Goal: Browse casually

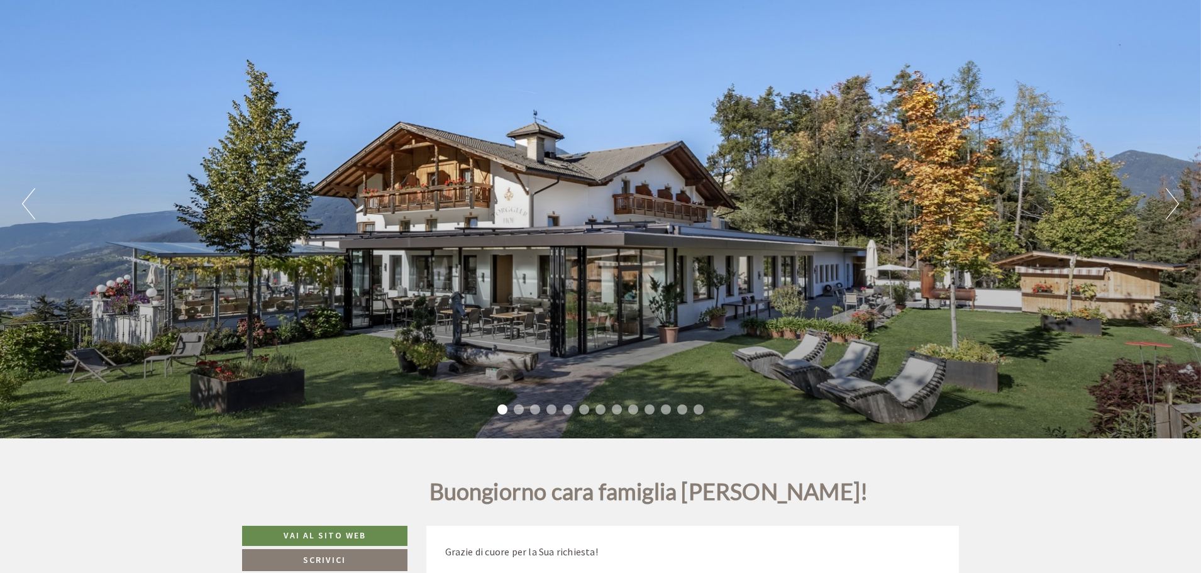
scroll to position [126, 0]
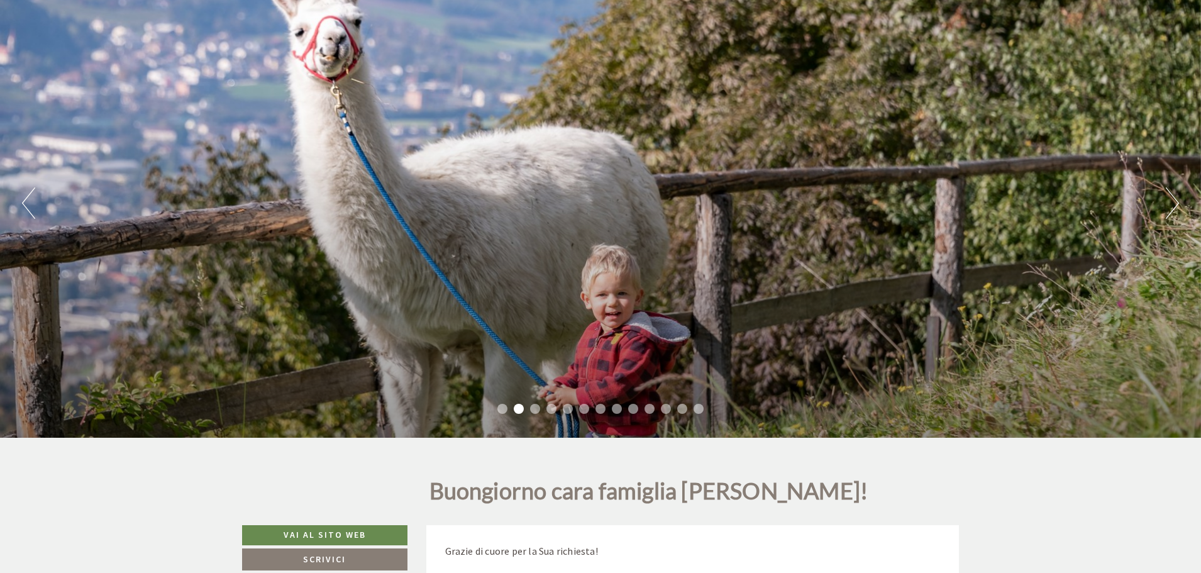
click at [1173, 202] on button "Next" at bounding box center [1172, 202] width 13 height 31
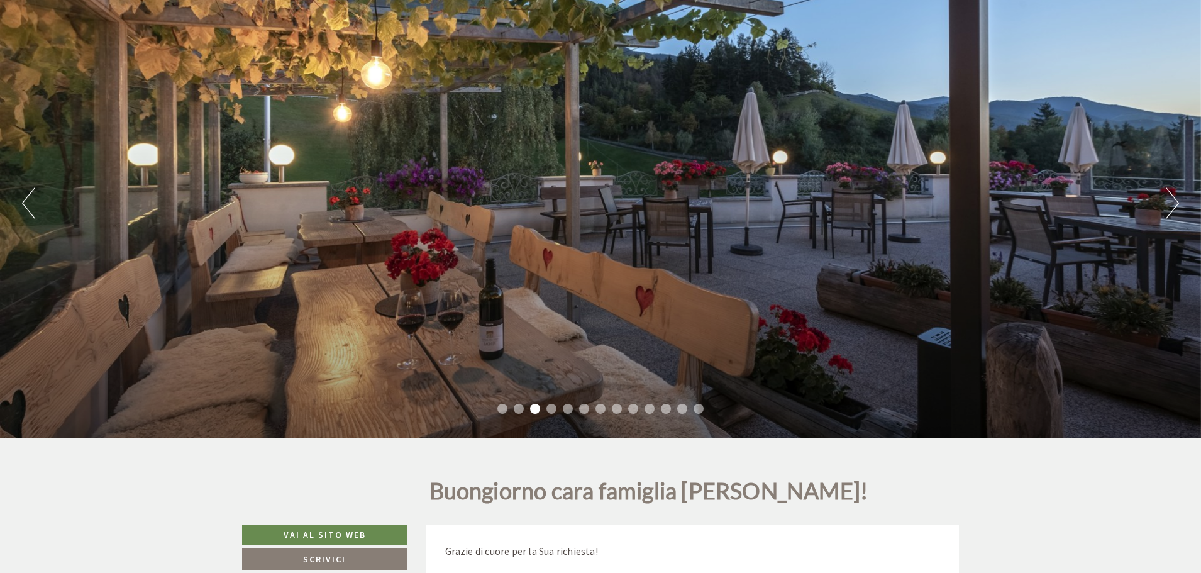
click at [1173, 202] on button "Next" at bounding box center [1172, 202] width 13 height 31
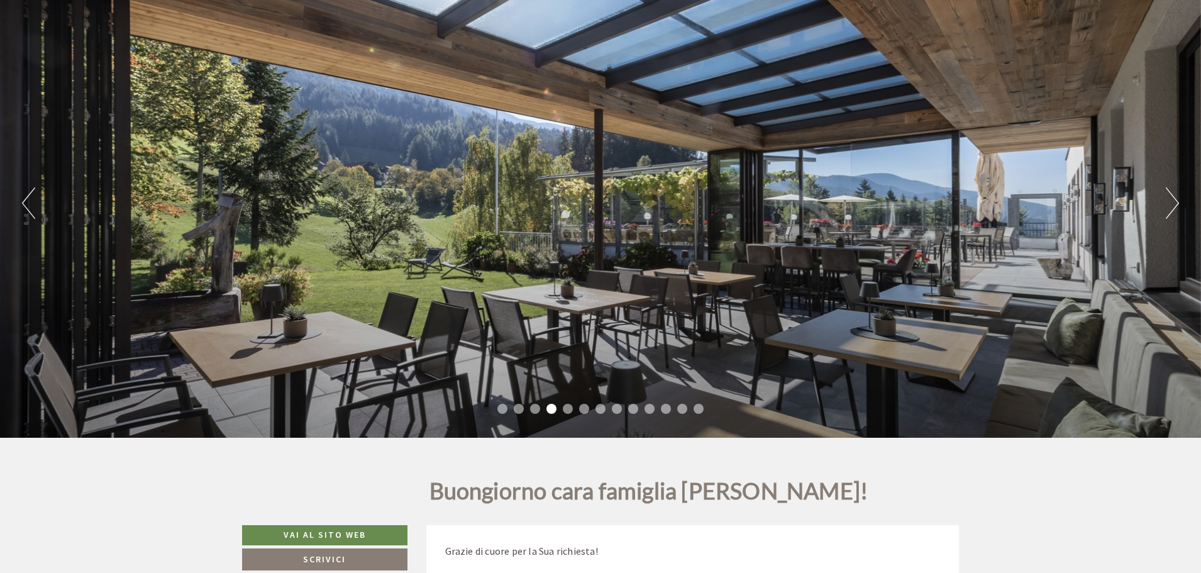
click at [1173, 202] on button "Next" at bounding box center [1172, 202] width 13 height 31
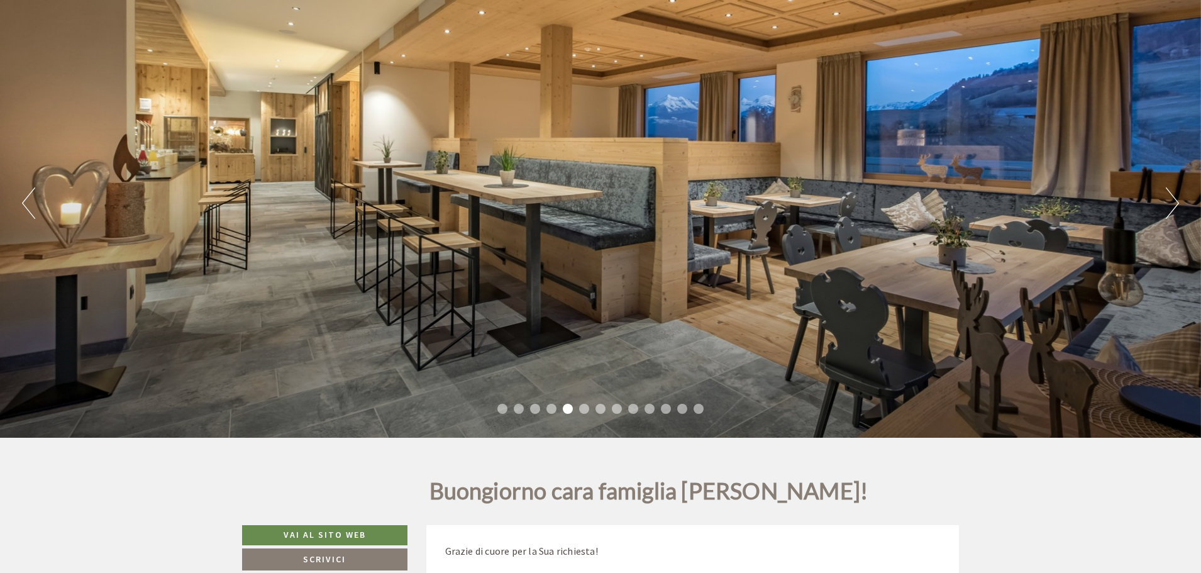
click at [1173, 202] on button "Next" at bounding box center [1172, 202] width 13 height 31
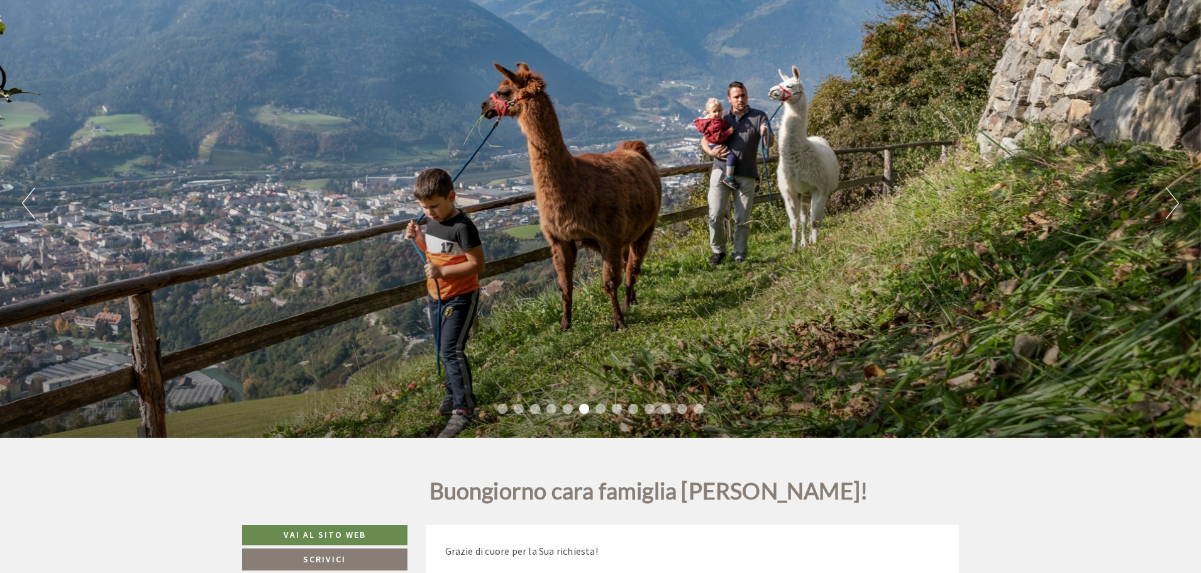
click at [1173, 202] on button "Next" at bounding box center [1172, 202] width 13 height 31
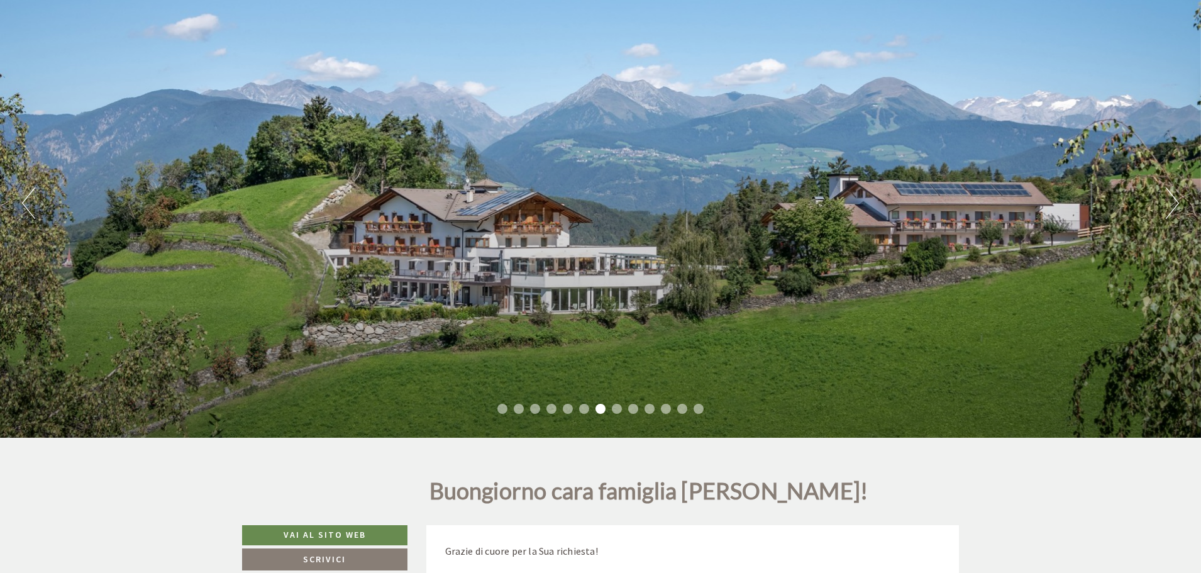
click at [1173, 202] on button "Next" at bounding box center [1172, 202] width 13 height 31
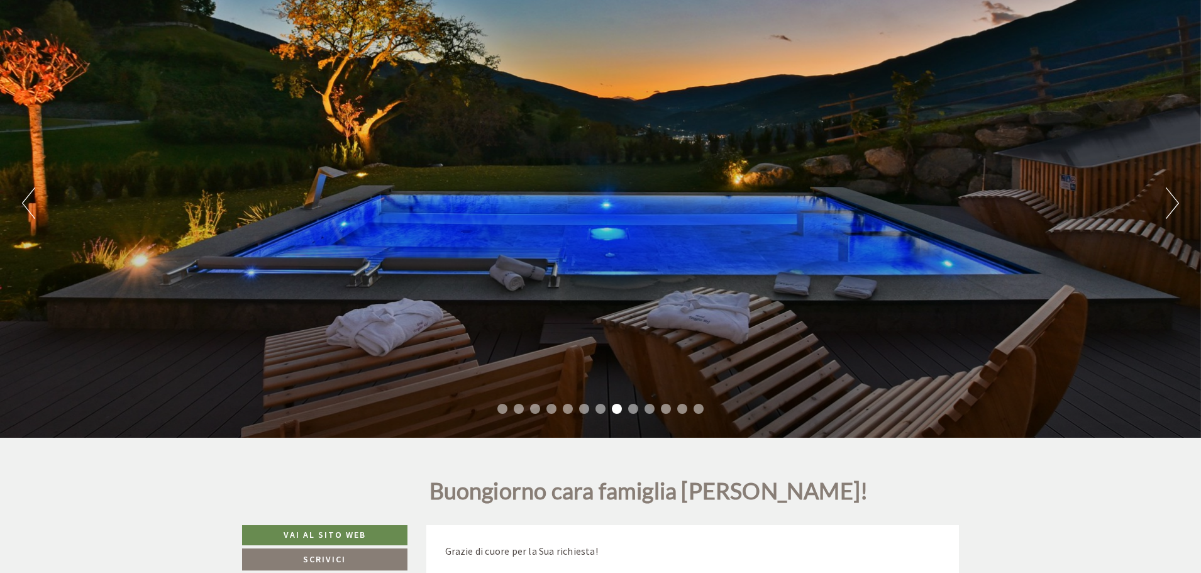
click at [1173, 201] on button "Next" at bounding box center [1172, 202] width 13 height 31
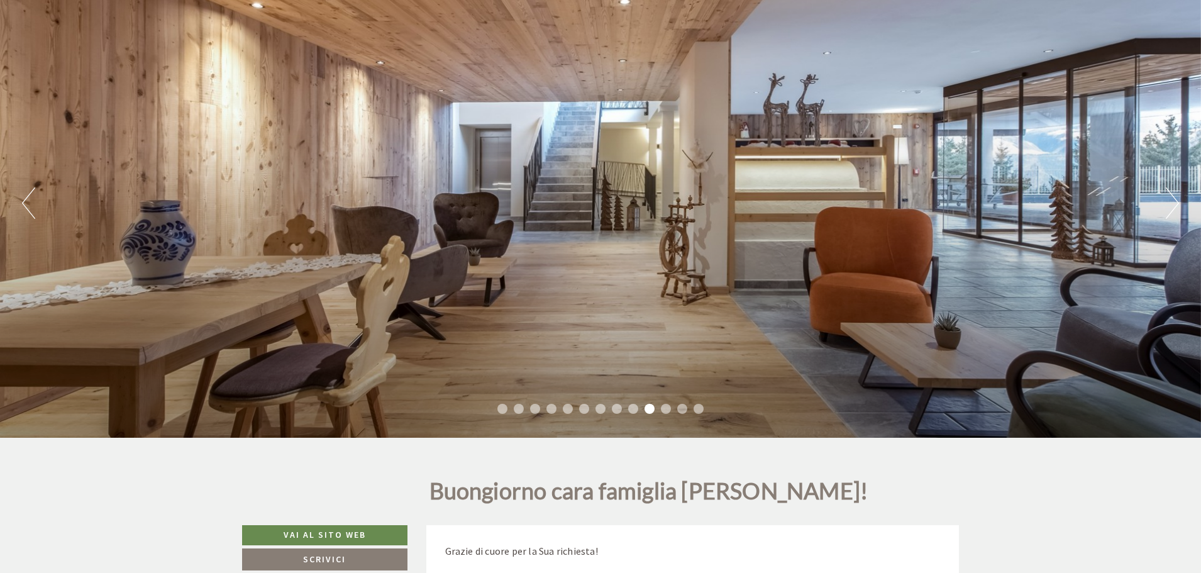
click at [1173, 201] on button "Next" at bounding box center [1172, 202] width 13 height 31
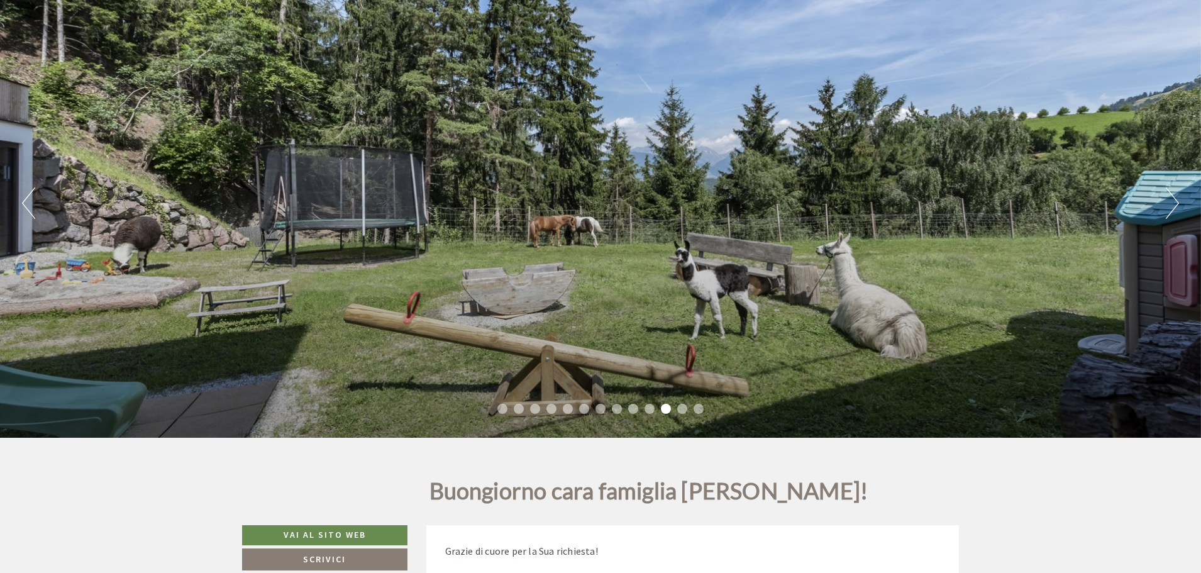
click at [1178, 198] on button "Next" at bounding box center [1172, 202] width 13 height 31
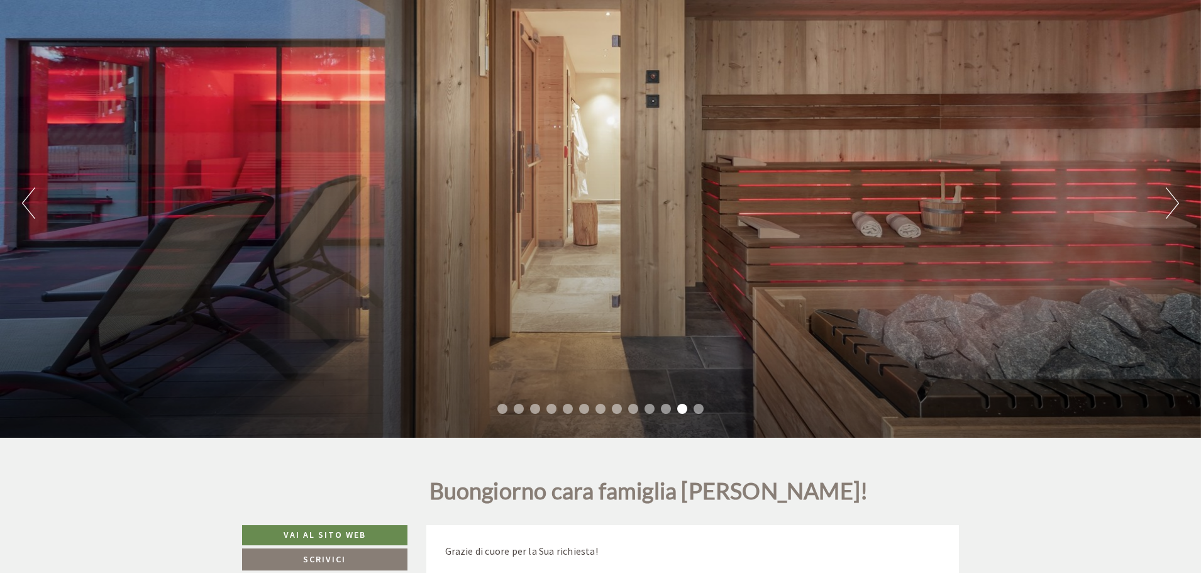
click at [1178, 198] on button "Next" at bounding box center [1172, 202] width 13 height 31
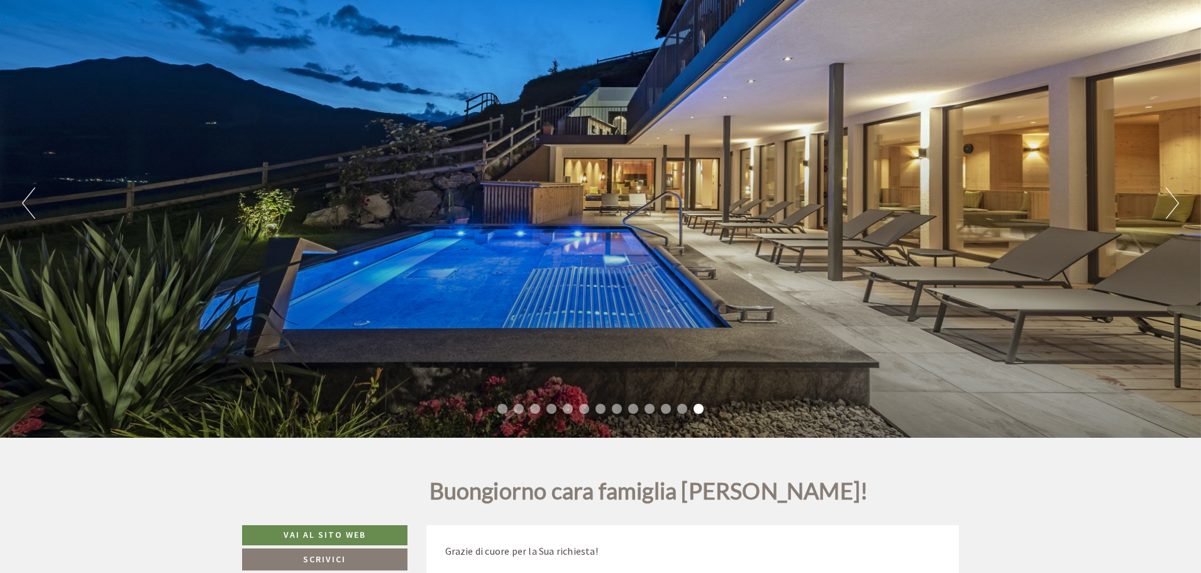
click at [1178, 198] on button "Next" at bounding box center [1172, 202] width 13 height 31
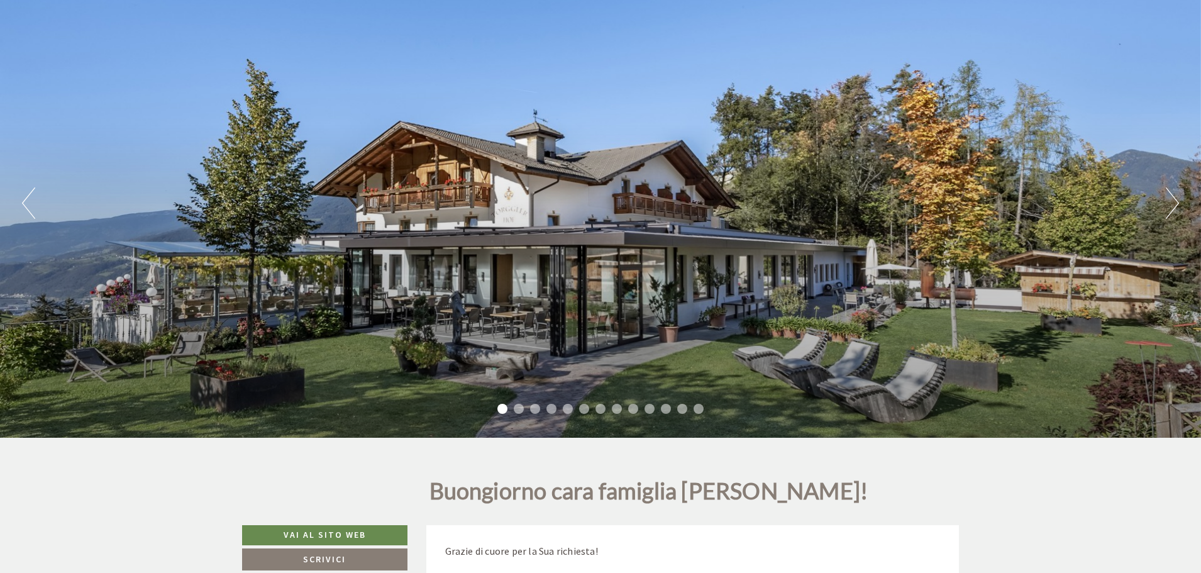
click at [1178, 198] on button "Next" at bounding box center [1172, 202] width 13 height 31
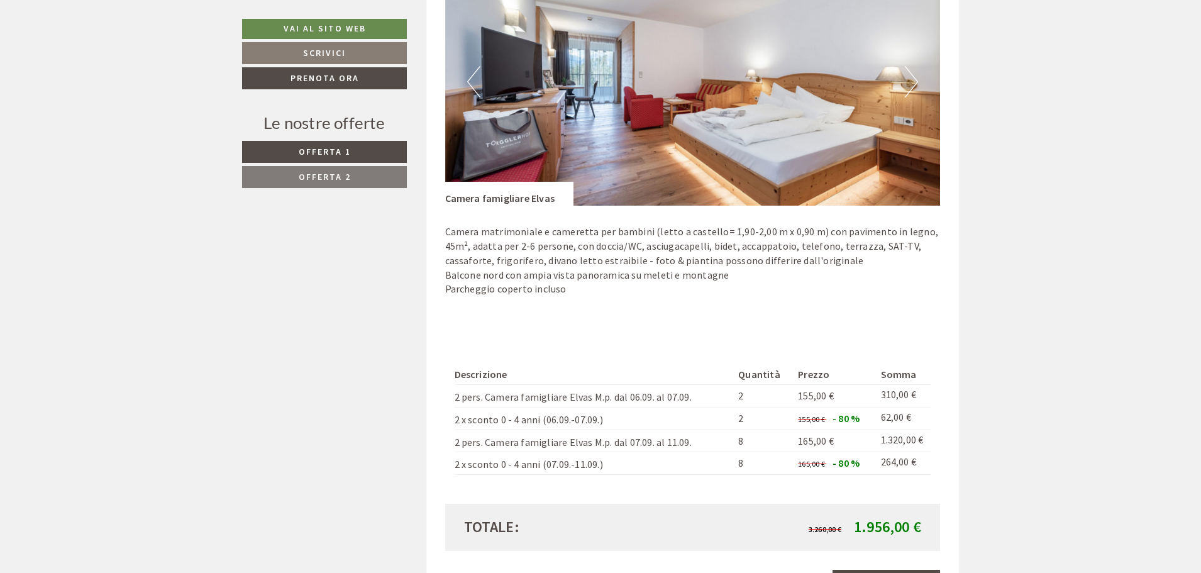
scroll to position [1824, 0]
